Goal: Transaction & Acquisition: Download file/media

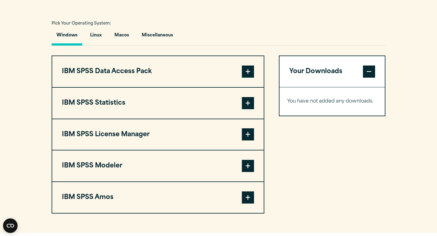
scroll to position [451, 0]
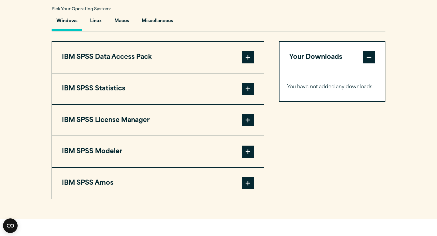
click at [248, 91] on span at bounding box center [248, 89] width 12 height 12
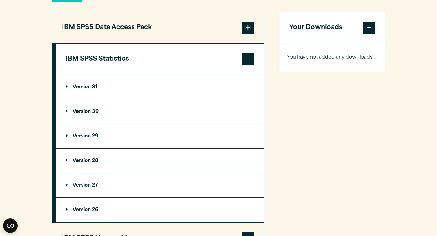
scroll to position [481, 0]
click at [67, 114] on p "Version 30" at bounding box center [82, 111] width 33 height 5
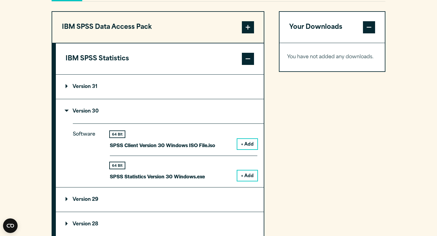
click at [249, 178] on button "+ Add" at bounding box center [247, 176] width 20 height 10
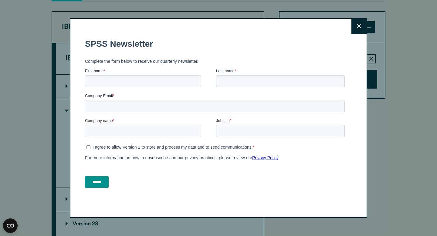
click at [361, 25] on icon at bounding box center [359, 26] width 4 height 5
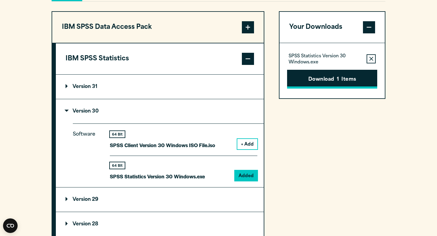
click at [330, 81] on button "Download 1 Items" at bounding box center [332, 79] width 90 height 19
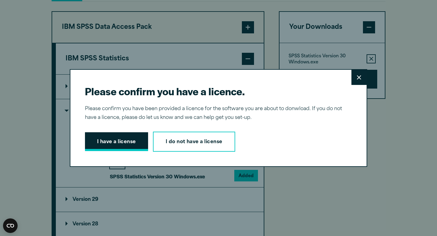
click at [133, 142] on button "I have a license" at bounding box center [116, 141] width 63 height 19
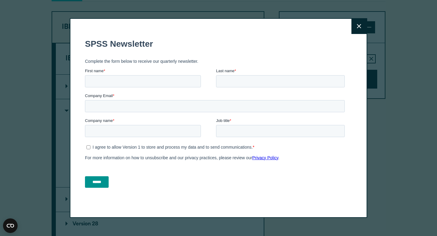
click at [354, 24] on button "Close" at bounding box center [359, 26] width 15 height 15
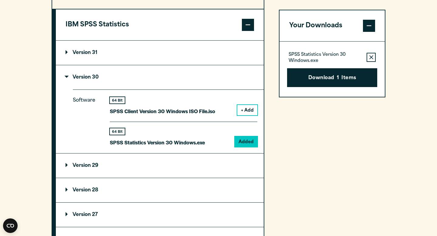
scroll to position [526, 0]
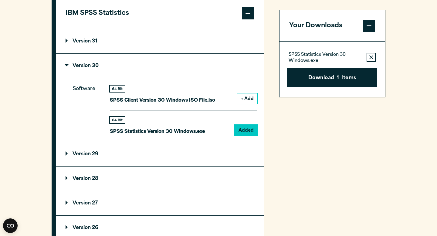
click at [66, 44] on p "Version 31" at bounding box center [82, 41] width 32 height 5
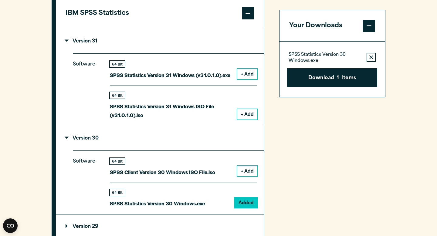
click at [66, 44] on p "Version 31" at bounding box center [82, 41] width 32 height 5
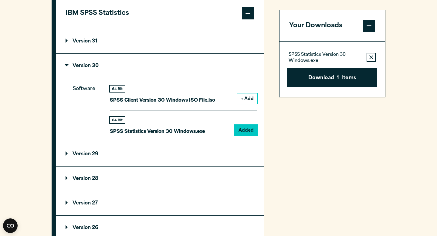
click at [68, 156] on p "Version 29" at bounding box center [82, 154] width 33 height 5
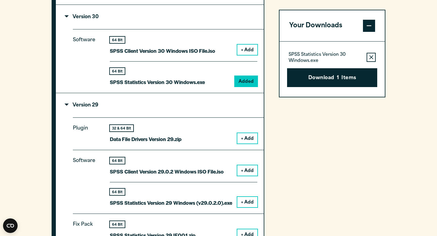
scroll to position [557, 0]
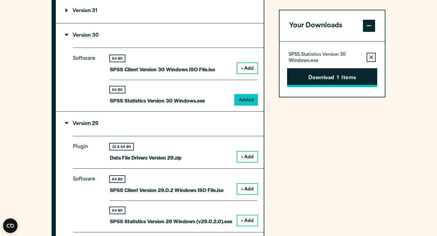
click at [320, 80] on button "Download 1 Items" at bounding box center [332, 77] width 90 height 19
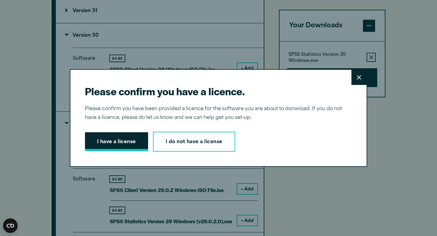
click at [139, 144] on button "I have a license" at bounding box center [116, 141] width 63 height 19
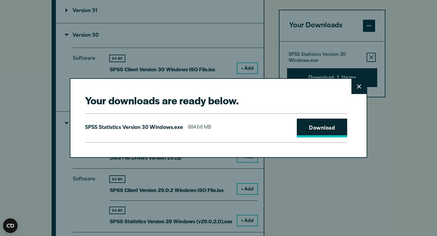
click at [324, 126] on link "Download" at bounding box center [322, 128] width 50 height 19
click at [358, 87] on icon at bounding box center [359, 86] width 4 height 4
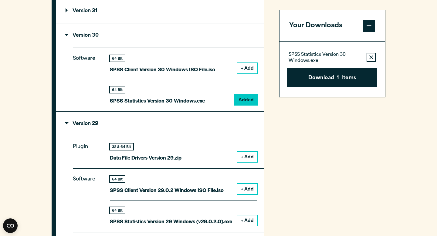
click at [66, 126] on p "Version 29" at bounding box center [82, 123] width 33 height 5
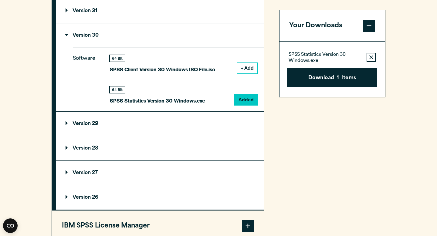
click at [66, 151] on p "Version 28" at bounding box center [82, 148] width 33 height 5
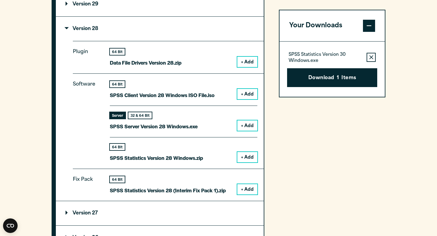
scroll to position [676, 0]
click at [64, 30] on summary "Version 28" at bounding box center [160, 29] width 208 height 24
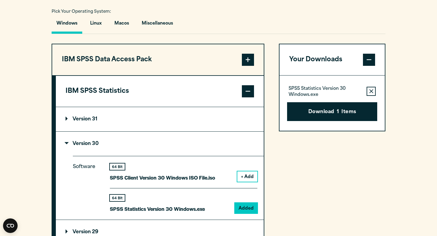
scroll to position [455, 0]
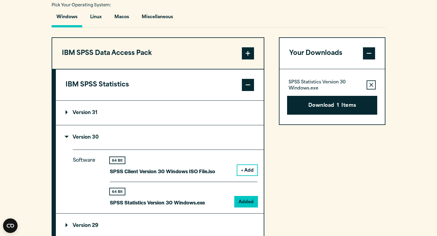
click at [247, 55] on span at bounding box center [248, 53] width 12 height 12
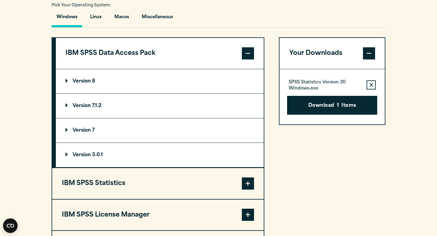
click at [248, 57] on span at bounding box center [248, 53] width 12 height 12
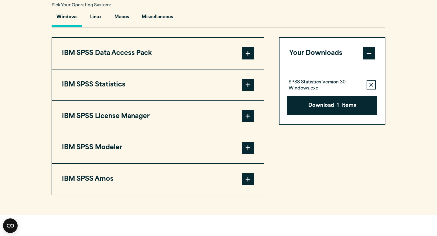
click at [245, 87] on span at bounding box center [248, 85] width 12 height 12
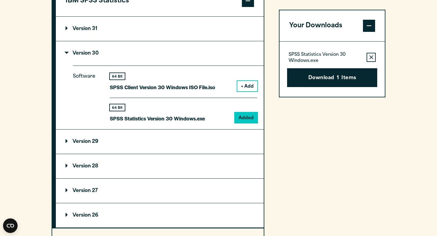
scroll to position [543, 0]
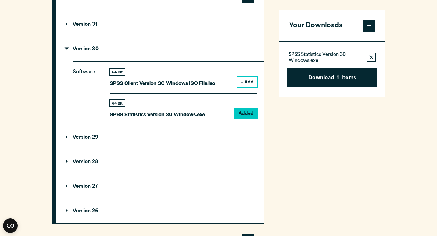
click at [250, 83] on button "+ Add" at bounding box center [247, 82] width 20 height 10
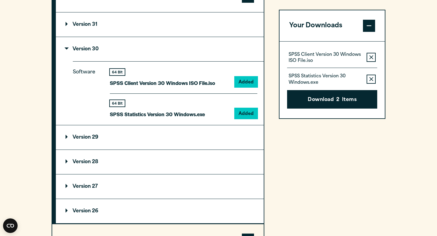
click at [370, 79] on icon "button" at bounding box center [372, 79] width 4 height 4
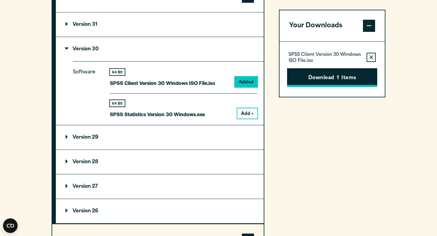
click at [354, 76] on button "Download 1 Items" at bounding box center [332, 77] width 90 height 19
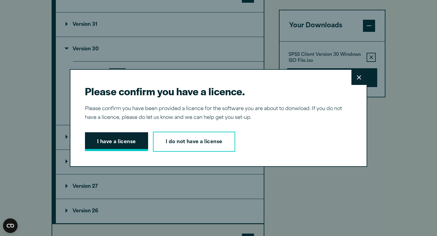
click at [118, 138] on button "I have a license" at bounding box center [116, 141] width 63 height 19
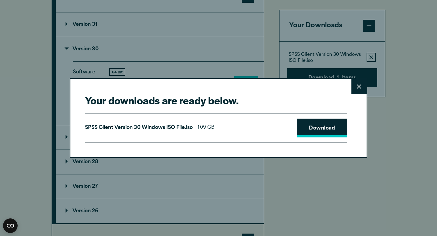
click at [318, 131] on link "Download" at bounding box center [322, 128] width 50 height 19
click at [361, 86] on button "Close" at bounding box center [359, 86] width 15 height 15
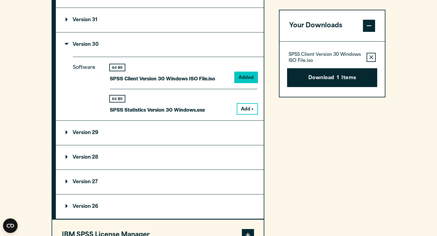
scroll to position [551, 0]
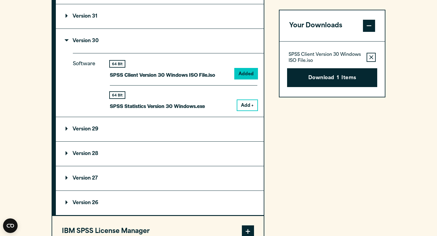
click at [370, 20] on span at bounding box center [369, 26] width 12 height 12
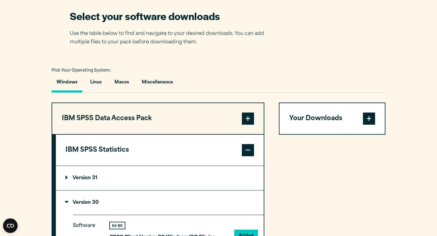
scroll to position [378, 0]
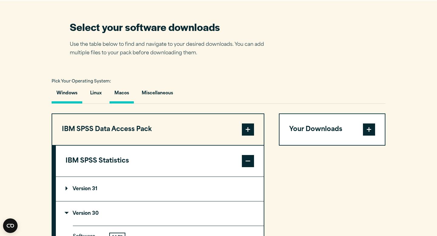
click at [129, 100] on button "Macos" at bounding box center [122, 94] width 24 height 17
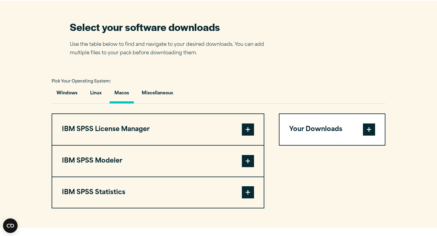
click at [247, 194] on span at bounding box center [248, 192] width 12 height 12
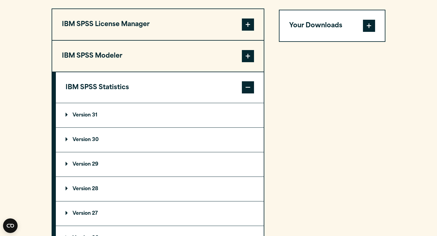
scroll to position [512, 0]
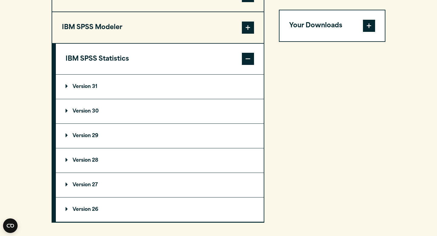
click at [68, 112] on p "Version 30" at bounding box center [82, 111] width 33 height 5
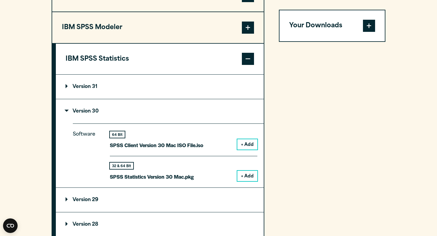
click at [252, 179] on button "+ Add" at bounding box center [247, 176] width 20 height 10
click at [371, 24] on span at bounding box center [369, 26] width 12 height 12
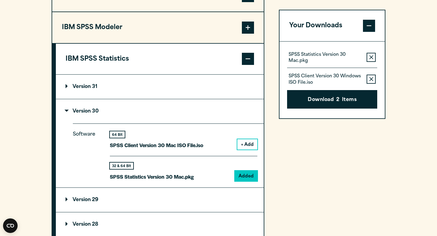
click at [369, 79] on button "Remove this item from your software download list" at bounding box center [371, 79] width 9 height 9
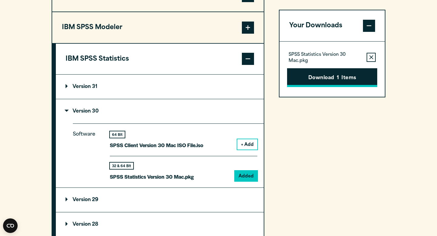
click at [346, 80] on button "Download 1 Items" at bounding box center [332, 77] width 90 height 19
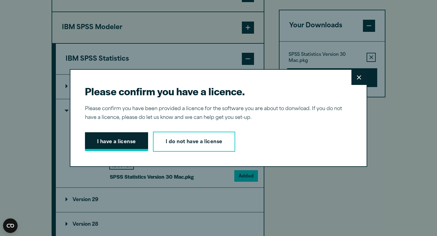
click at [124, 142] on button "I have a license" at bounding box center [116, 141] width 63 height 19
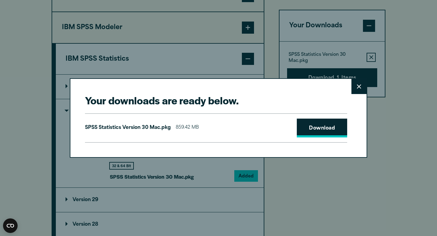
click at [306, 130] on link "Download" at bounding box center [322, 128] width 50 height 19
